Goal: Register for event/course

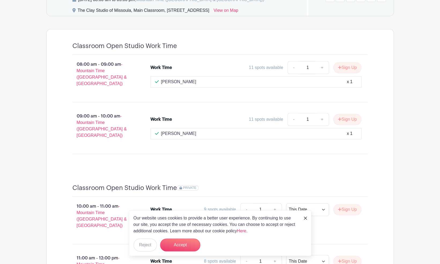
scroll to position [358, 0]
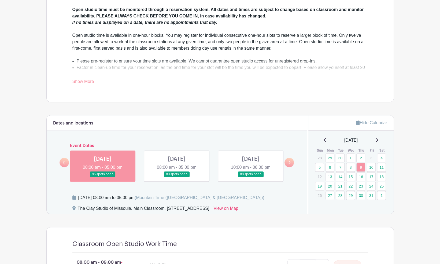
scroll to position [187, 0]
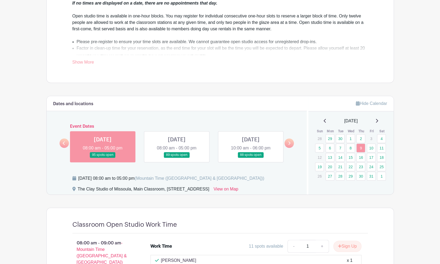
click at [103, 157] on link at bounding box center [103, 157] width 0 height 0
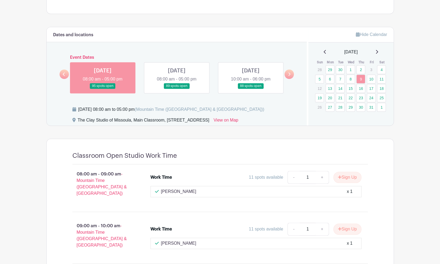
scroll to position [268, 0]
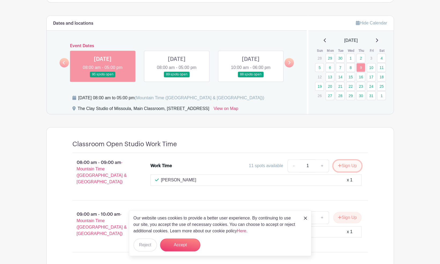
click at [344, 165] on button "Sign Up" at bounding box center [347, 165] width 28 height 11
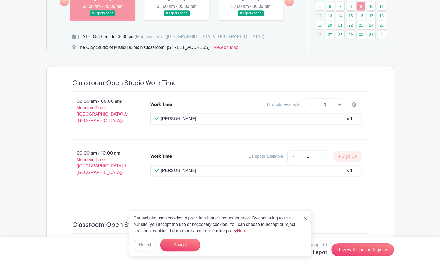
scroll to position [348, 0]
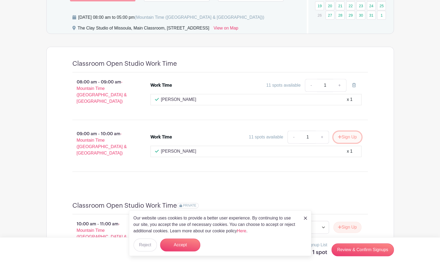
click at [345, 132] on button "Sign Up" at bounding box center [347, 136] width 28 height 11
click at [185, 246] on button "Accept" at bounding box center [180, 244] width 40 height 13
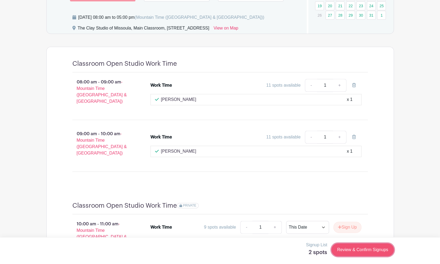
click at [367, 246] on link "Review & Confirm Signups" at bounding box center [362, 249] width 62 height 13
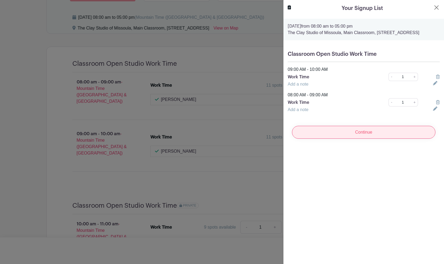
click at [363, 137] on input "Continue" at bounding box center [363, 132] width 143 height 13
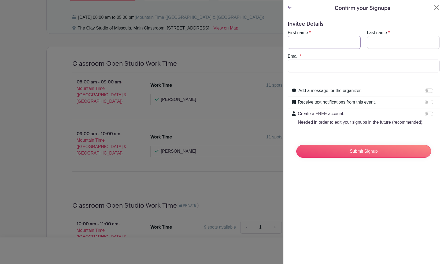
click at [297, 43] on input "First name" at bounding box center [323, 42] width 73 height 13
type input "[PERSON_NAME]"
type input "[EMAIL_ADDRESS][DOMAIN_NAME]"
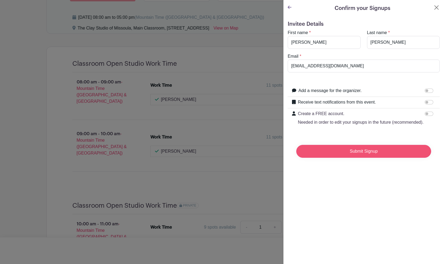
click at [348, 155] on input "Submit Signup" at bounding box center [363, 151] width 135 height 13
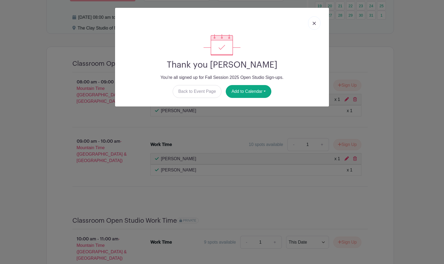
click at [317, 22] on link at bounding box center [314, 22] width 12 height 13
